Goal: Information Seeking & Learning: Learn about a topic

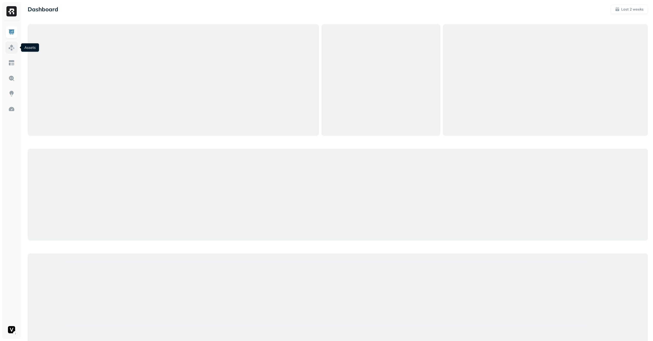
click at [13, 48] on img at bounding box center [11, 47] width 7 height 7
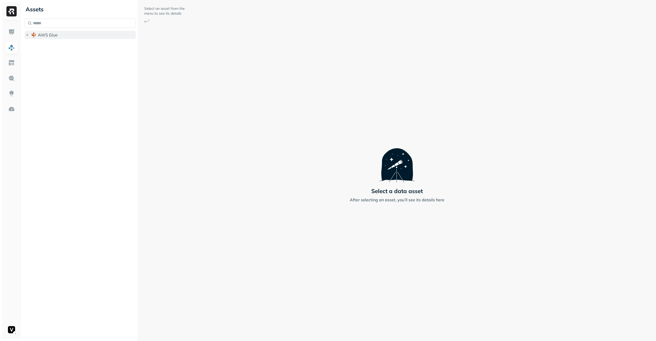
click at [61, 32] on button "AWS Glue" at bounding box center [80, 35] width 111 height 8
click at [67, 43] on span "adn_lakehouse_bronze" at bounding box center [65, 44] width 44 height 5
click at [69, 51] on button "Tables ( 52 )" at bounding box center [86, 54] width 102 height 8
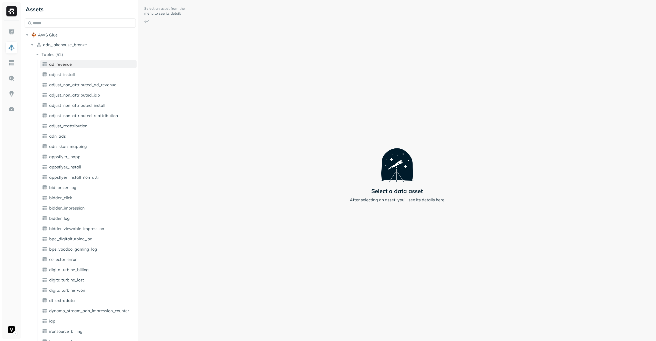
click at [72, 62] on link "ad_revenue" at bounding box center [88, 64] width 97 height 8
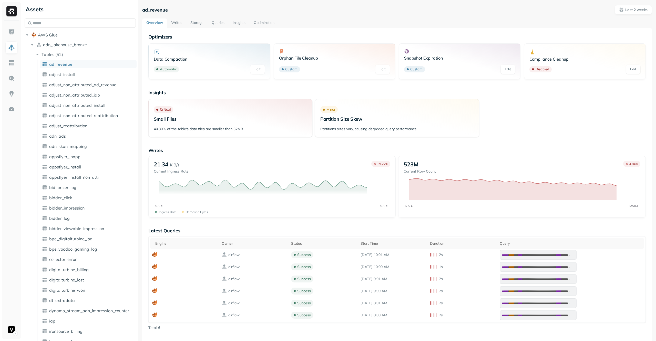
click at [197, 24] on link "Storage" at bounding box center [196, 22] width 21 height 9
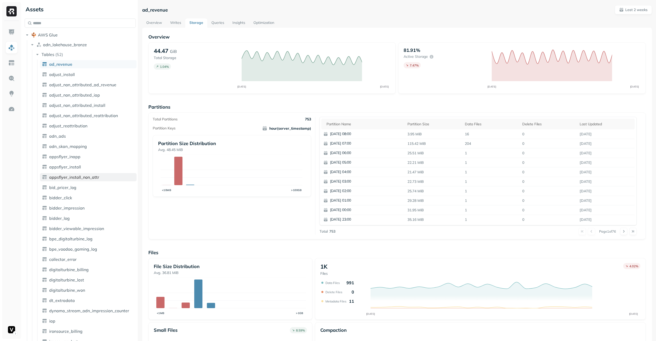
click at [89, 174] on link "appsflyer_install_non_attr" at bounding box center [88, 177] width 97 height 8
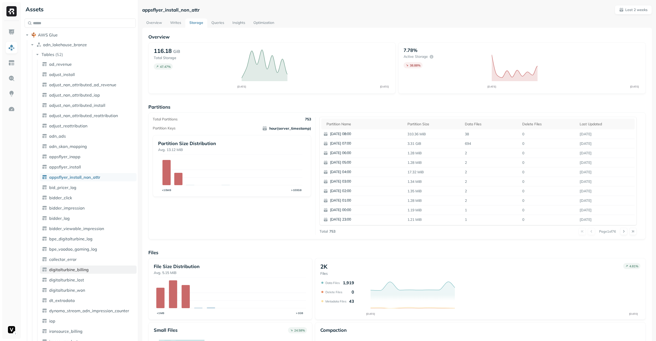
click at [93, 269] on link "digitalturbine_billing" at bounding box center [88, 269] width 97 height 8
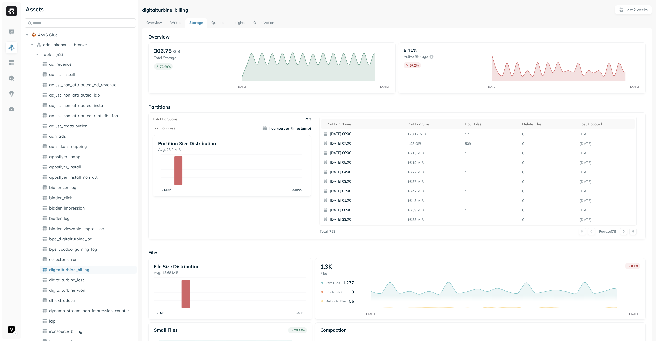
click at [179, 21] on link "Writes" at bounding box center [175, 22] width 19 height 9
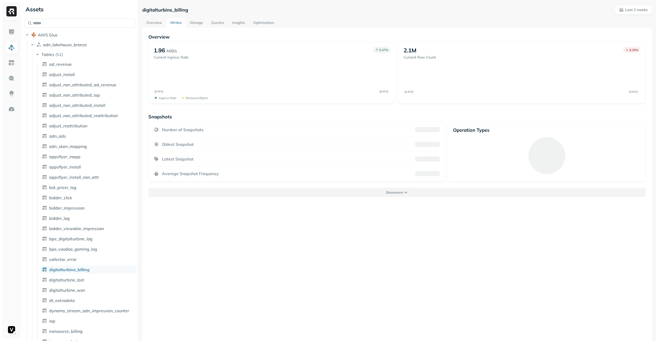
scroll to position [28, 0]
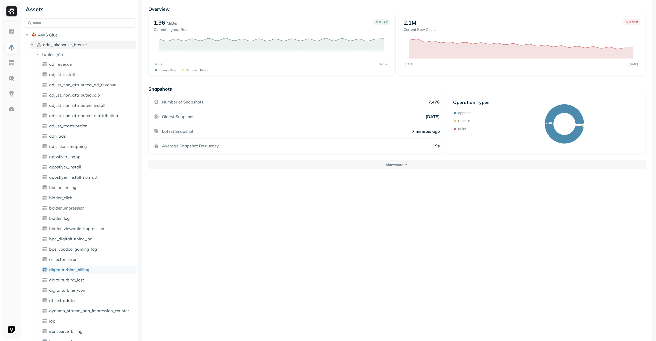
click at [32, 45] on icon "button" at bounding box center [32, 44] width 5 height 5
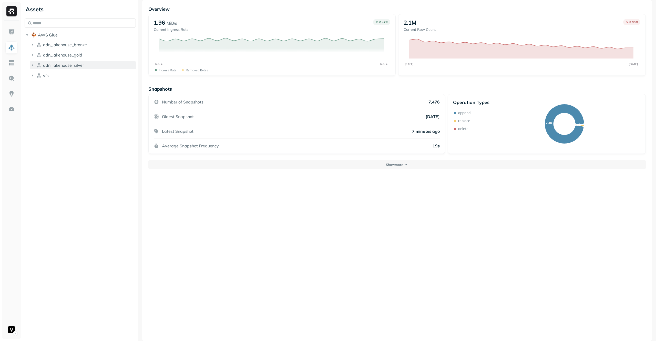
click at [33, 63] on icon "button" at bounding box center [32, 65] width 5 height 5
click at [36, 74] on icon "button" at bounding box center [37, 74] width 5 height 5
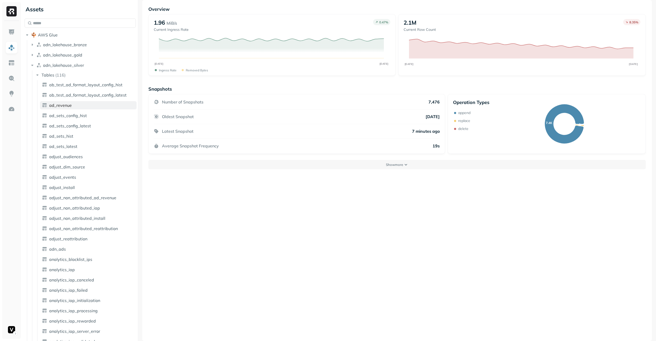
click at [72, 102] on link "ad_revenue" at bounding box center [88, 105] width 97 height 8
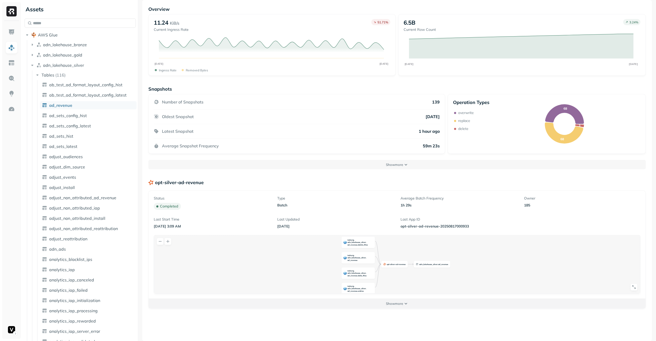
click at [409, 305] on button "Show more" at bounding box center [397, 302] width 497 height 9
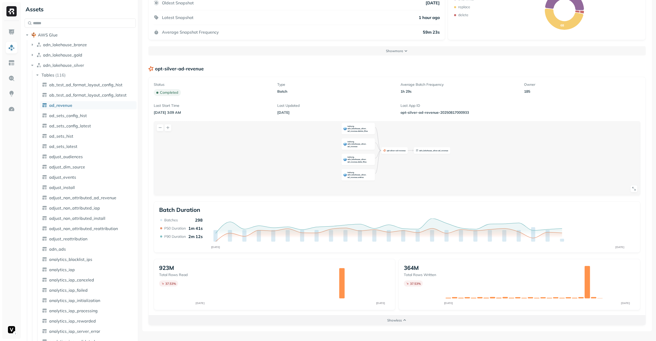
click at [397, 319] on p "Show less" at bounding box center [394, 319] width 15 height 5
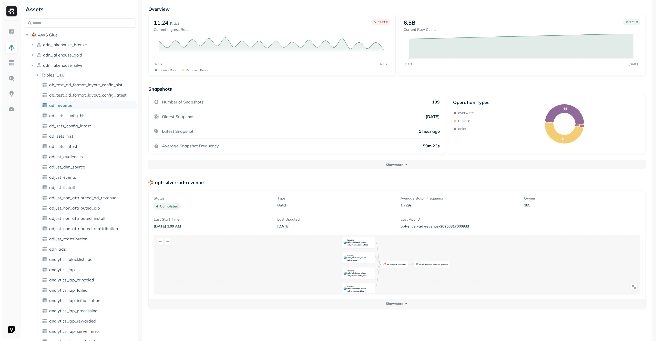
scroll to position [28, 0]
click at [395, 305] on button "Show more" at bounding box center [397, 302] width 497 height 9
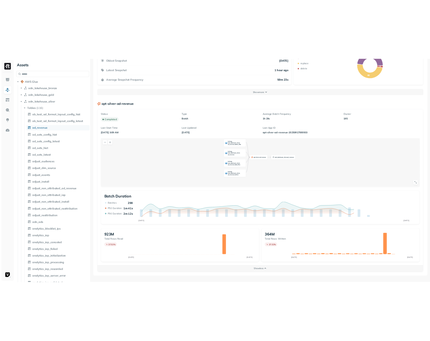
scroll to position [0, 0]
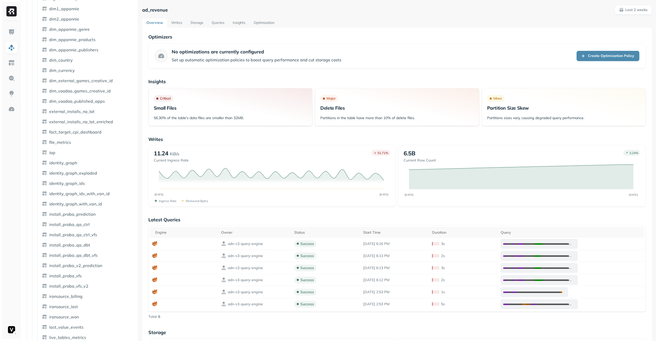
scroll to position [943, 0]
